Goal: Task Accomplishment & Management: Manage account settings

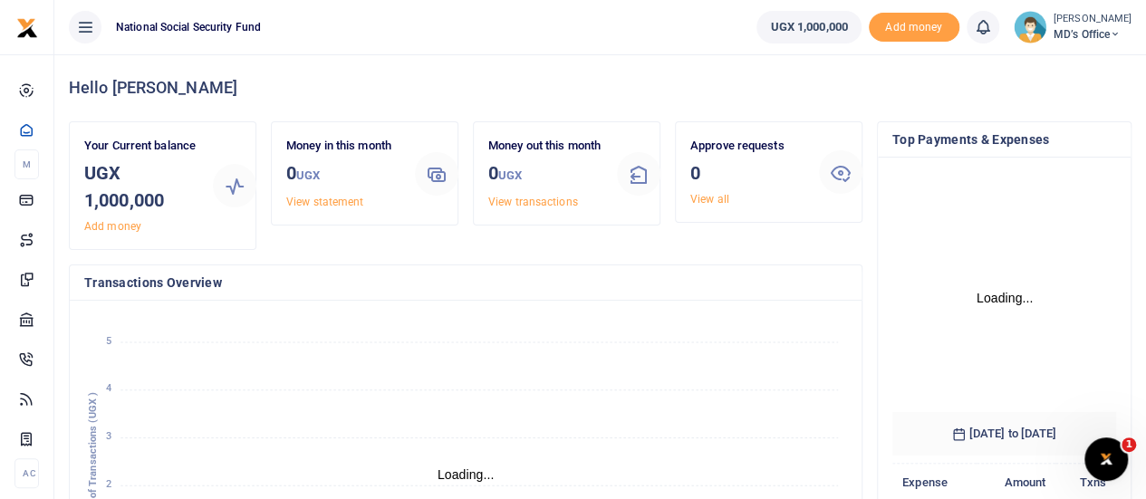
click at [1112, 34] on icon at bounding box center [1115, 34] width 11 height 13
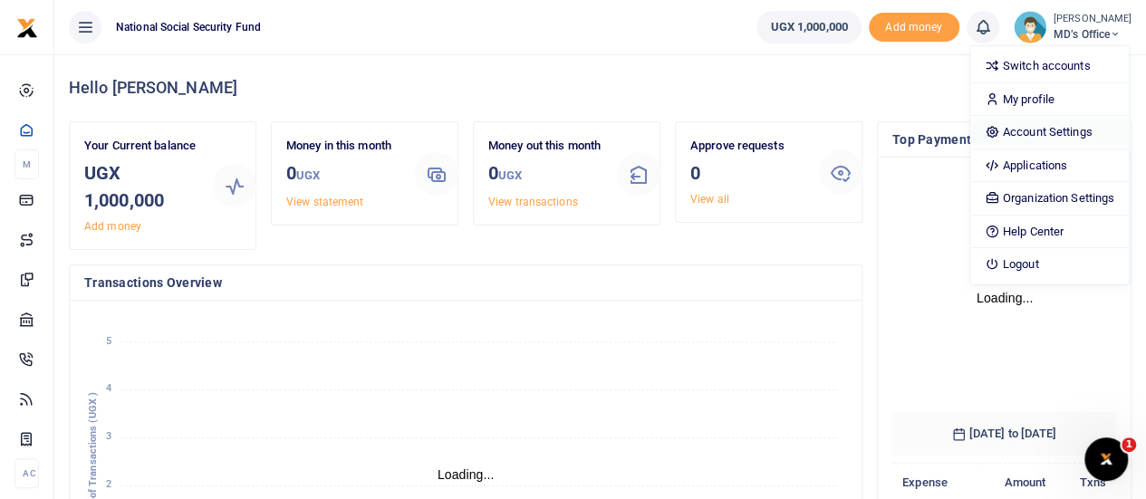
click at [1043, 129] on link "Account Settings" at bounding box center [1049, 132] width 159 height 25
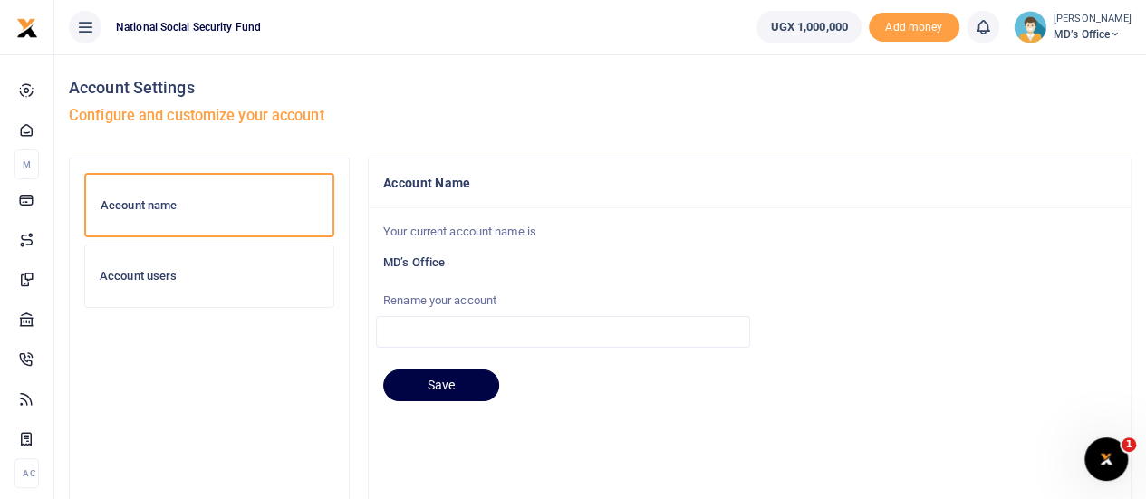
click at [152, 275] on h6 "Account users" at bounding box center [209, 276] width 219 height 14
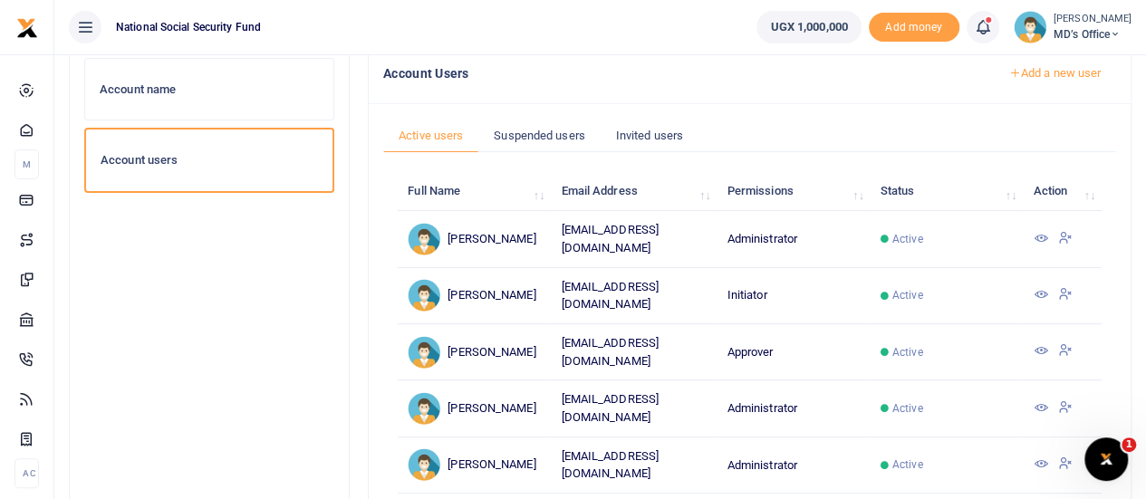
scroll to position [91, 0]
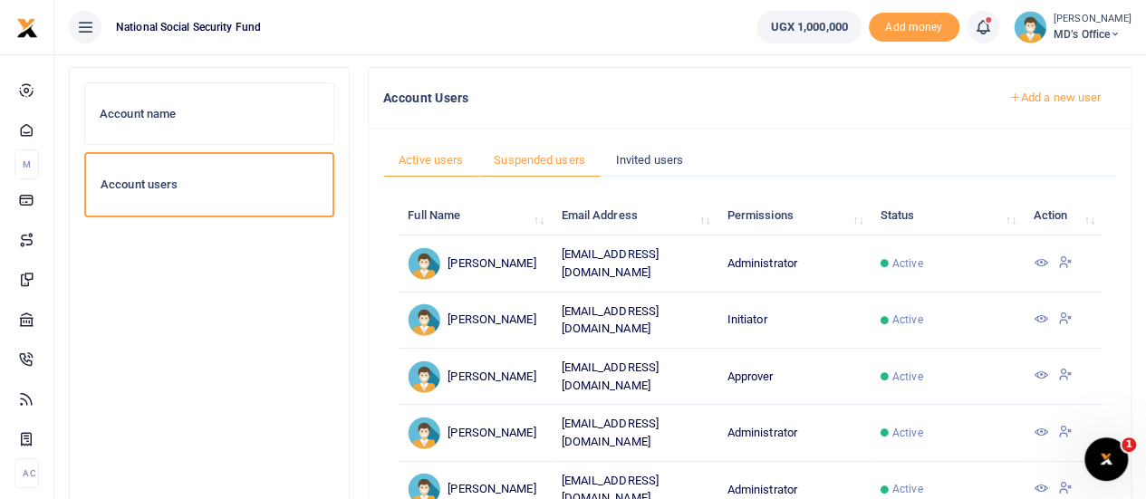
click at [545, 160] on link "Suspended users" at bounding box center [539, 160] width 122 height 34
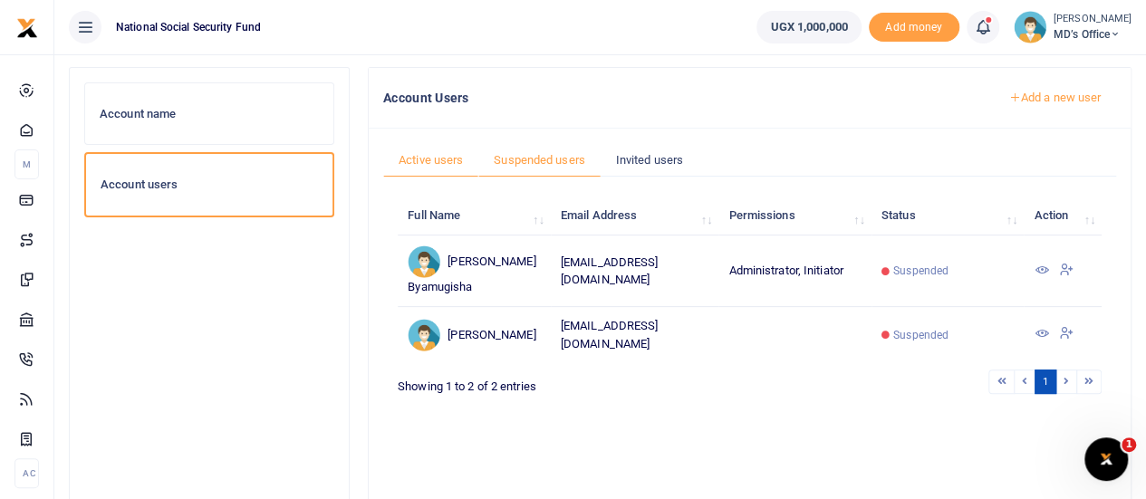
drag, startPoint x: 442, startPoint y: 159, endPoint x: 602, endPoint y: 187, distance: 161.9
click at [442, 159] on link "Active users" at bounding box center [430, 160] width 95 height 34
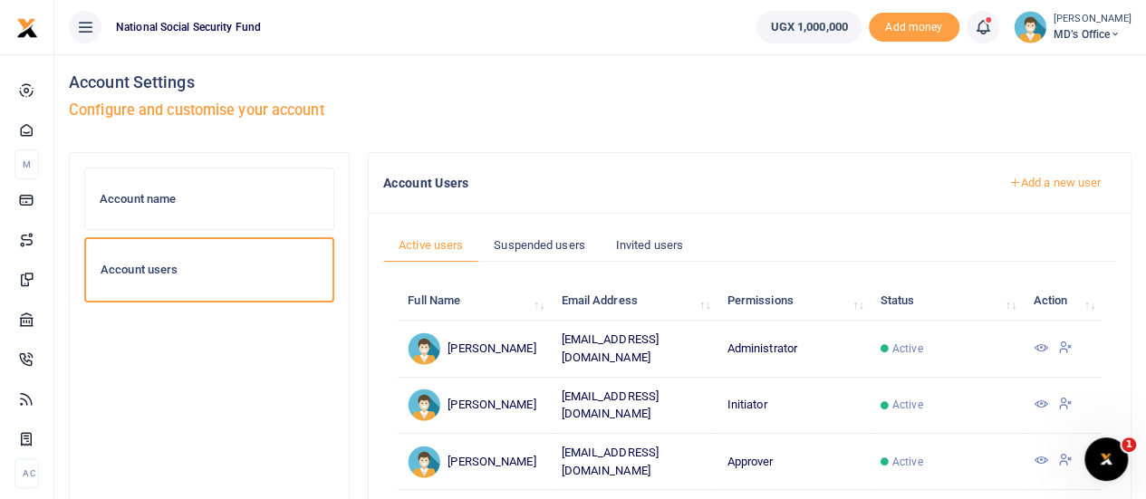
scroll to position [0, 0]
